Goal: Navigation & Orientation: Understand site structure

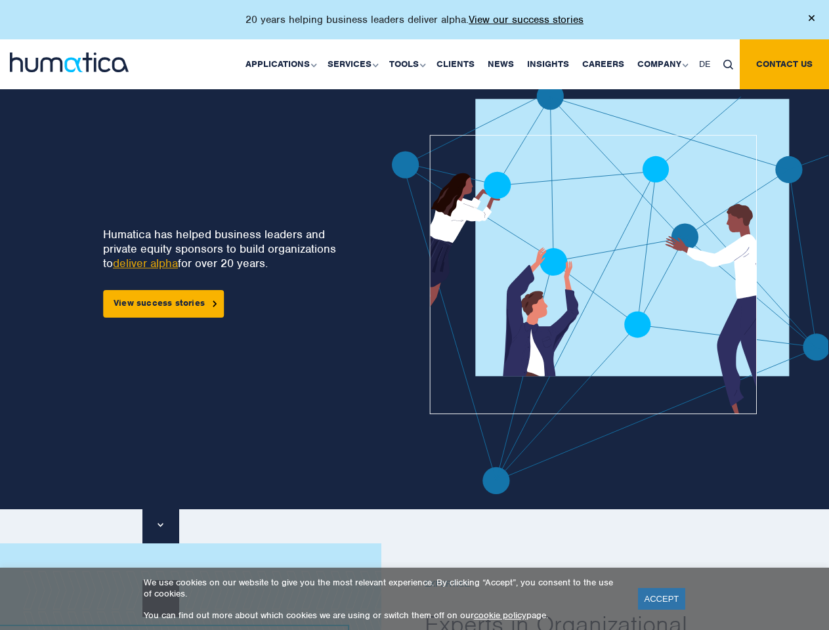
click at [414, 25] on p "20 years helping business leaders deliver alpha. View our success stories" at bounding box center [414, 19] width 338 height 13
click at [283, 64] on link "Applications" at bounding box center [280, 64] width 82 height 50
click at [354, 64] on link "Services" at bounding box center [352, 64] width 62 height 50
click at [409, 64] on link "Tools" at bounding box center [405, 64] width 47 height 50
click at [661, 64] on link "Company" at bounding box center [661, 64] width 62 height 50
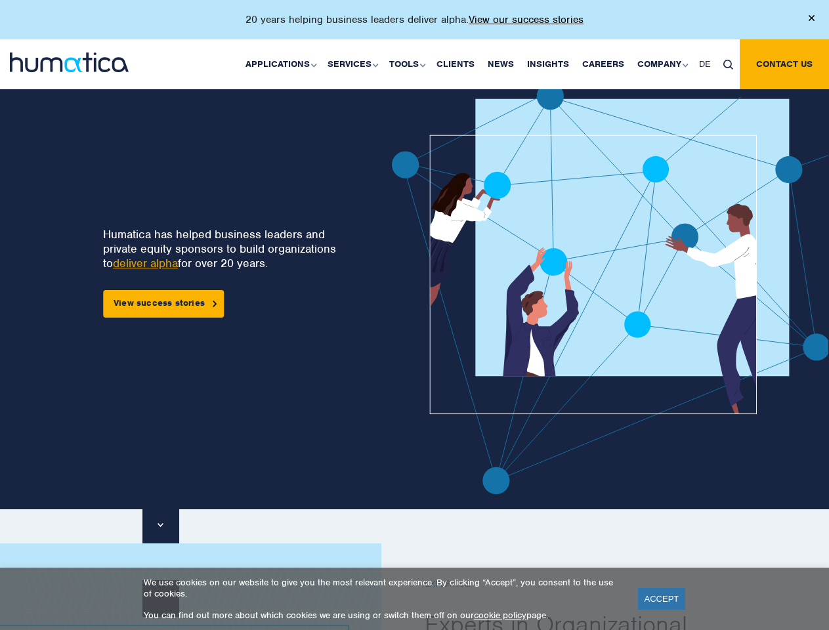
click at [728, 64] on img at bounding box center [728, 65] width 10 height 10
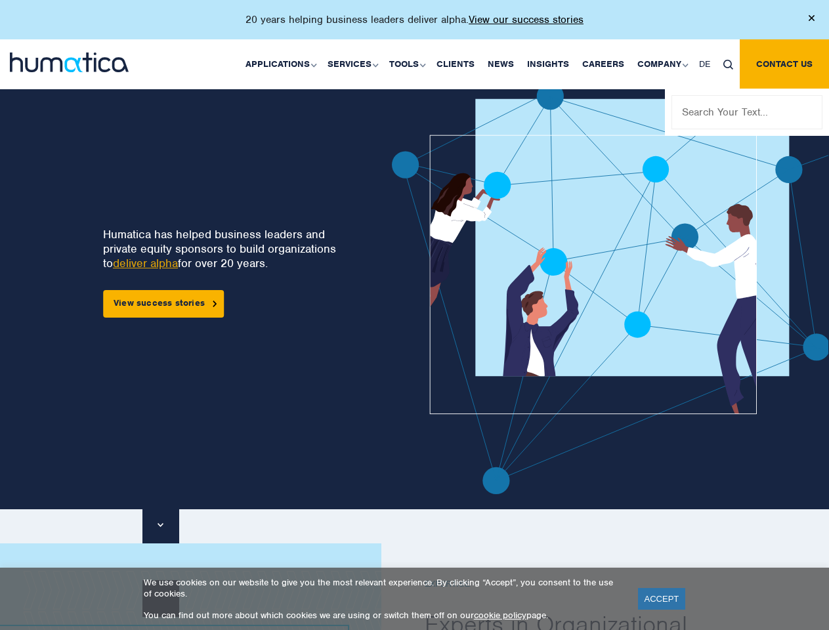
click at [440, 288] on img at bounding box center [648, 288] width 512 height 411
click at [661, 598] on link "ACCEPT" at bounding box center [662, 599] width 48 height 22
